Goal: Transaction & Acquisition: Purchase product/service

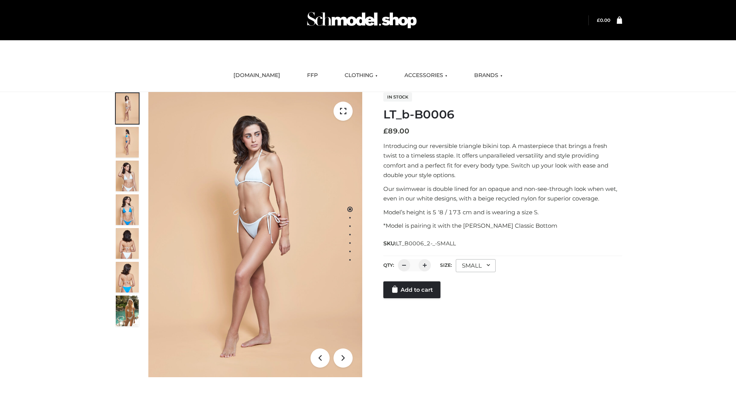
click at [412, 290] on link "Add to cart" at bounding box center [411, 289] width 57 height 17
